Goal: Information Seeking & Learning: Learn about a topic

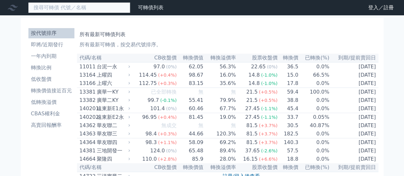
click at [72, 6] on input at bounding box center [79, 7] width 102 height 11
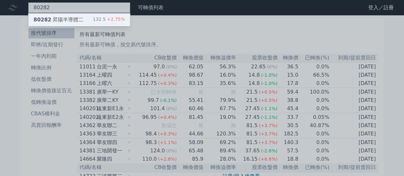
type input "80282"
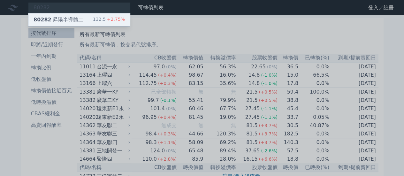
click at [72, 14] on div "80282 昇陽半導體二 132.5 +2.75%" at bounding box center [78, 19] width 101 height 13
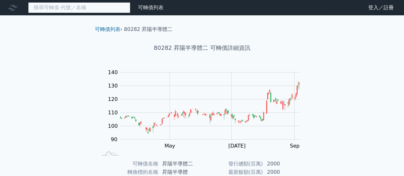
click at [99, 10] on input at bounding box center [79, 7] width 102 height 11
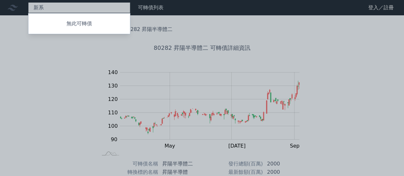
type input "新"
type input "金象電"
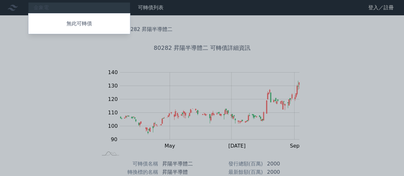
click at [88, 67] on div at bounding box center [202, 88] width 404 height 176
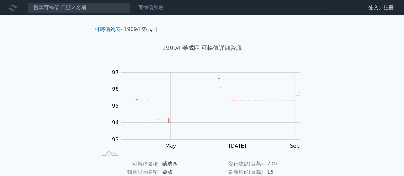
click at [156, 7] on link "可轉債列表" at bounding box center [151, 7] width 26 height 6
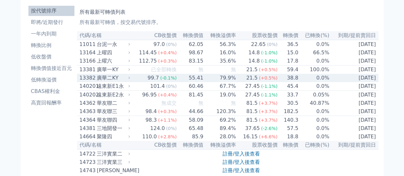
scroll to position [23, 0]
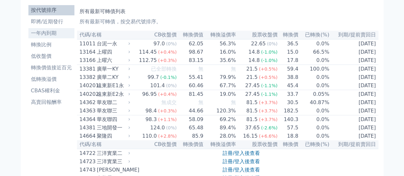
click at [52, 31] on li "一年內到期" at bounding box center [51, 33] width 46 height 8
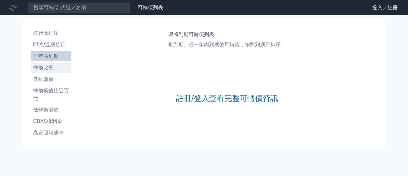
click at [54, 68] on li "轉換比例" at bounding box center [51, 68] width 41 height 8
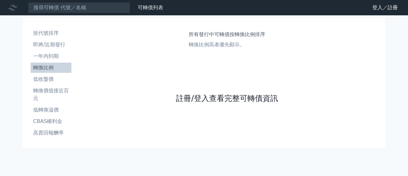
click at [200, 96] on link "註冊/登入查看完整可轉債資訊" at bounding box center [227, 98] width 102 height 10
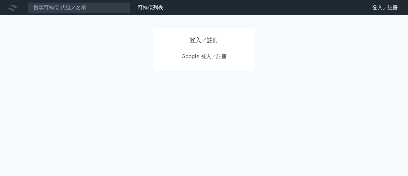
click at [205, 56] on link "Google 登入／註冊" at bounding box center [204, 56] width 66 height 13
